Goal: Contribute content: Add original content to the website for others to see

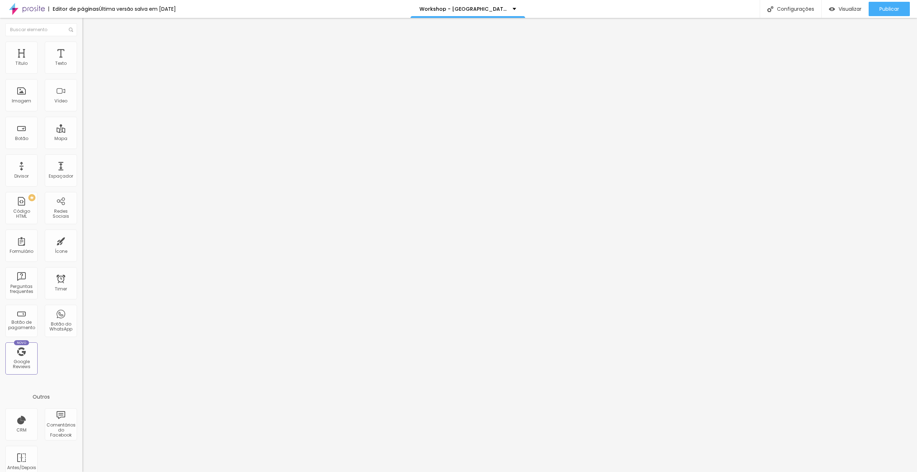
click at [82, 148] on input "[URL][DOMAIN_NAME]" at bounding box center [125, 143] width 86 height 7
paste input "[DOMAIN_NAME][URL]"
type input "[URL][DOMAIN_NAME]"
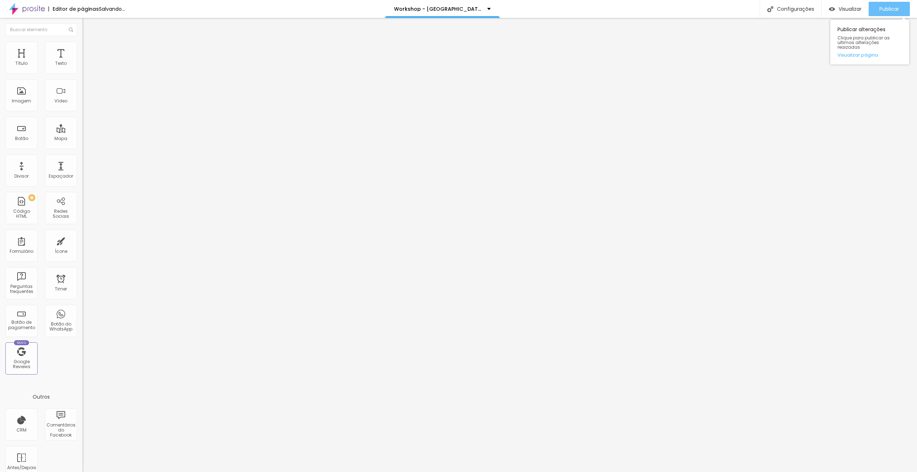
click at [882, 12] on div "Publicar" at bounding box center [889, 9] width 20 height 14
click at [82, 62] on span "Trocar imagem" at bounding box center [101, 59] width 39 height 6
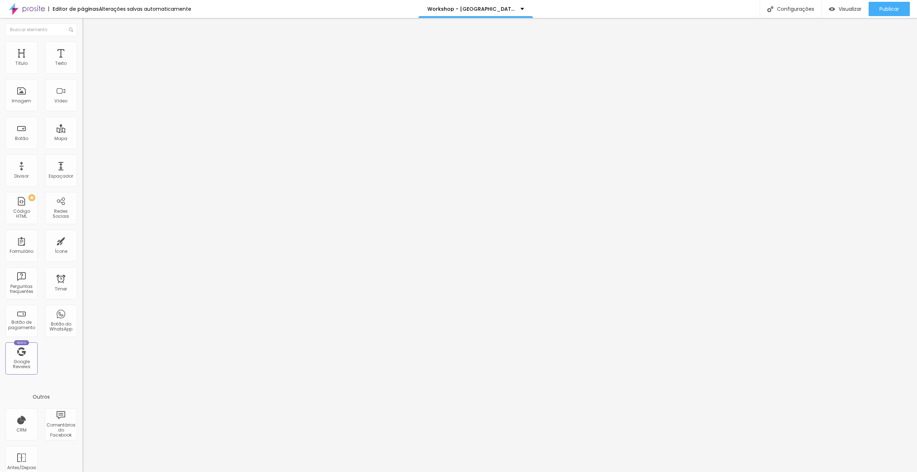
click at [82, 62] on span "Trocar imagem" at bounding box center [101, 59] width 39 height 6
click at [850, 15] on div "Visualizar" at bounding box center [845, 9] width 33 height 14
click at [883, 10] on span "Publicar" at bounding box center [889, 9] width 20 height 6
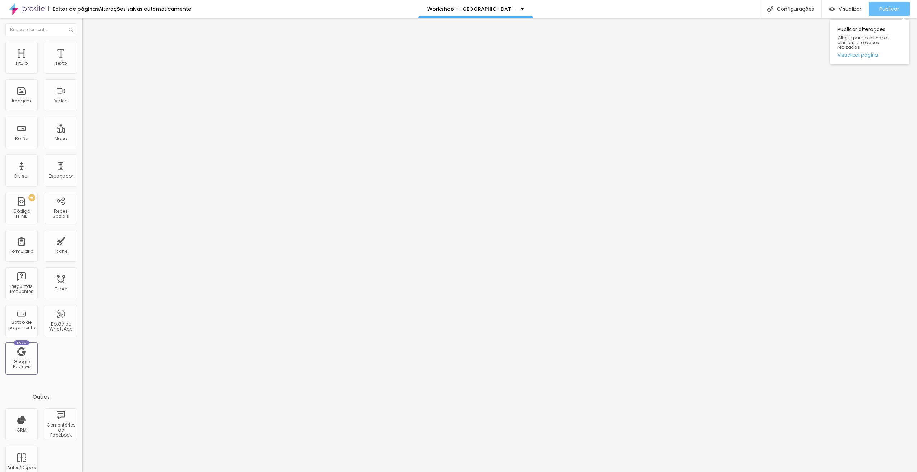
click at [882, 10] on span "Publicar" at bounding box center [889, 9] width 20 height 6
click at [82, 62] on span "Trocar imagem" at bounding box center [101, 59] width 39 height 6
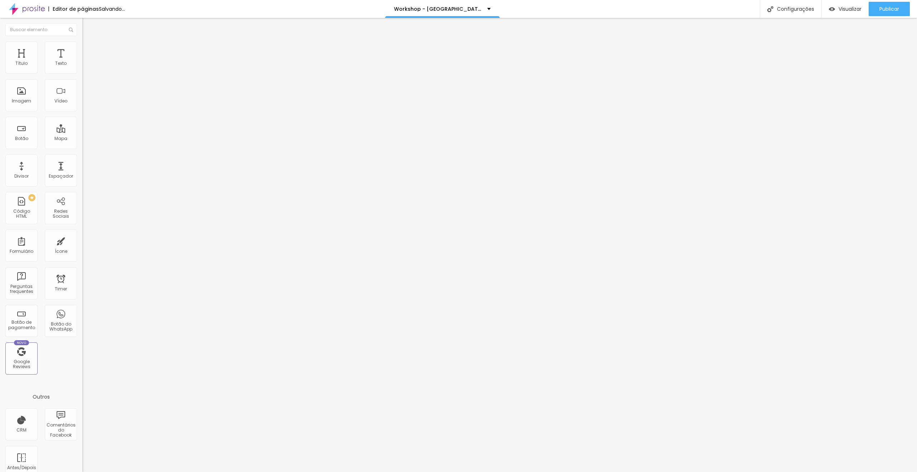
click at [82, 62] on span "Trocar imagem" at bounding box center [101, 59] width 39 height 6
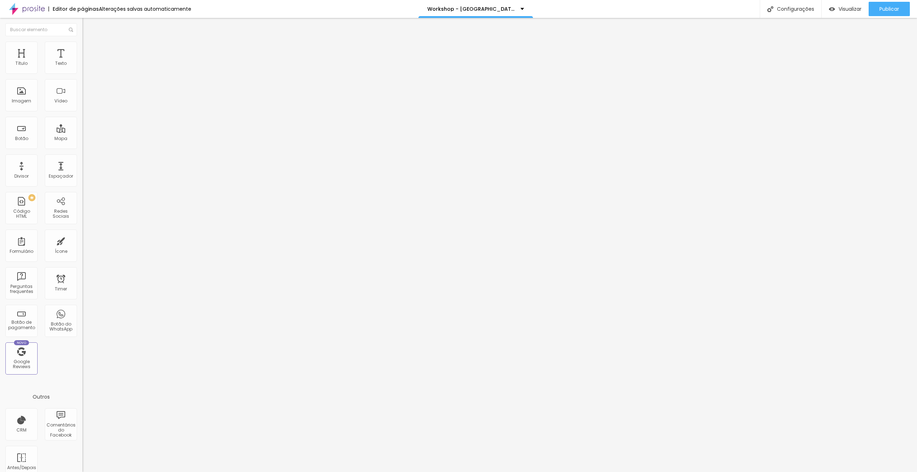
click at [876, 8] on button "Publicar" at bounding box center [888, 9] width 41 height 14
